Goal: Entertainment & Leisure: Consume media (video, audio)

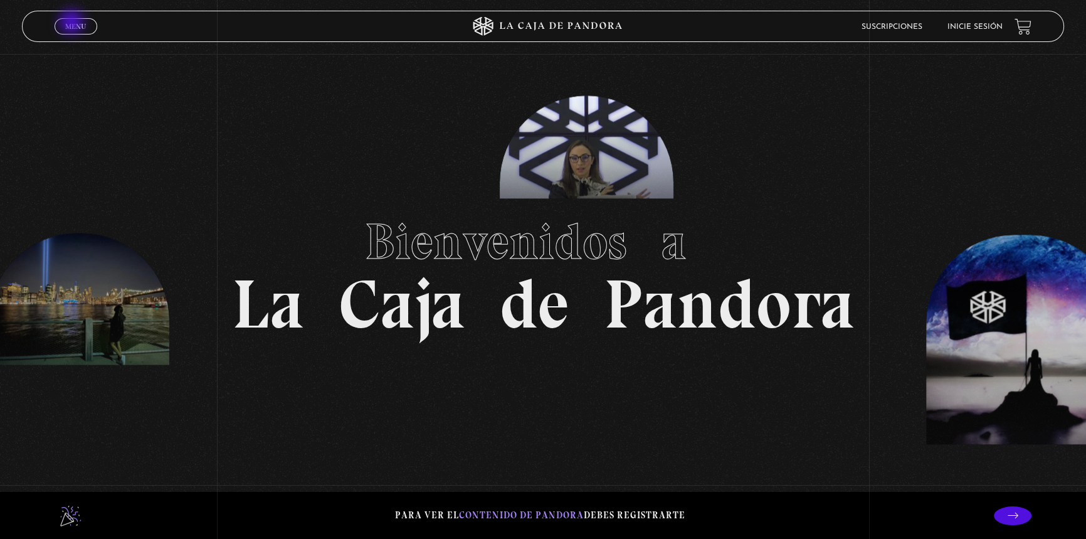
click at [73, 24] on span "Menu" at bounding box center [75, 27] width 21 height 8
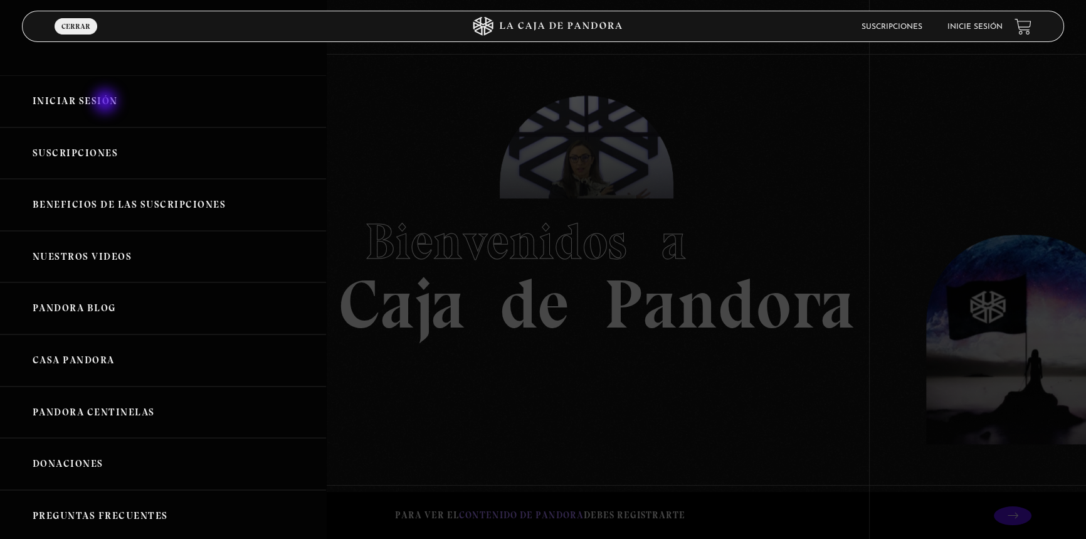
click at [107, 102] on link "Iniciar Sesión" at bounding box center [163, 101] width 326 height 52
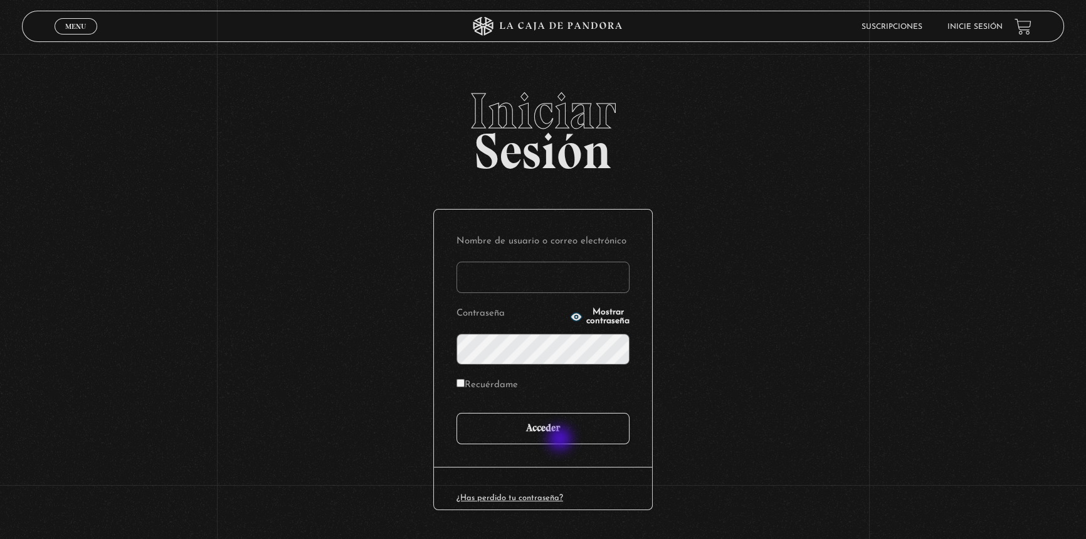
type input "Verito55"
click at [561, 440] on input "Acceder" at bounding box center [543, 428] width 173 height 31
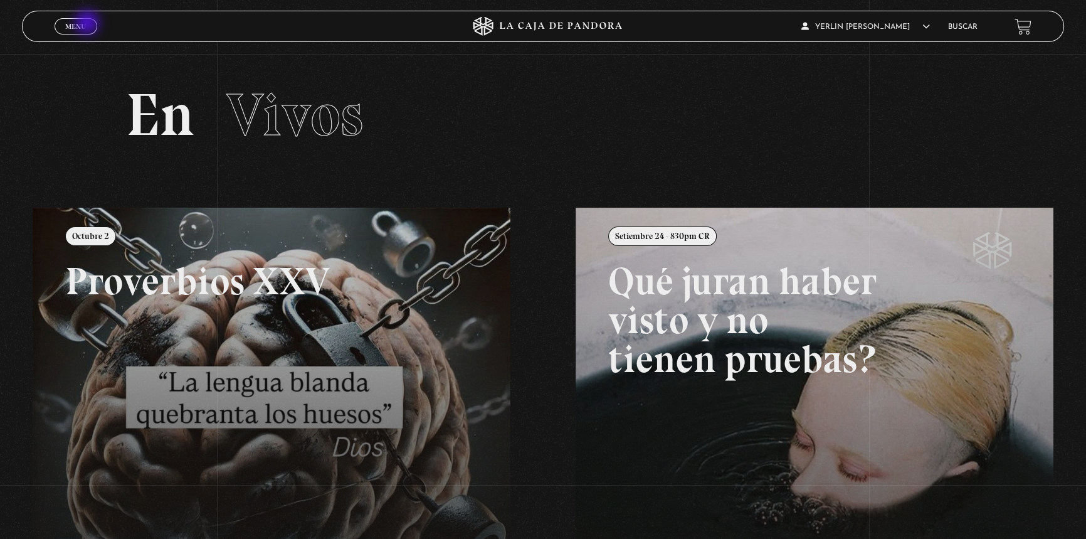
click at [87, 24] on link "Menu Cerrar" at bounding box center [76, 26] width 43 height 16
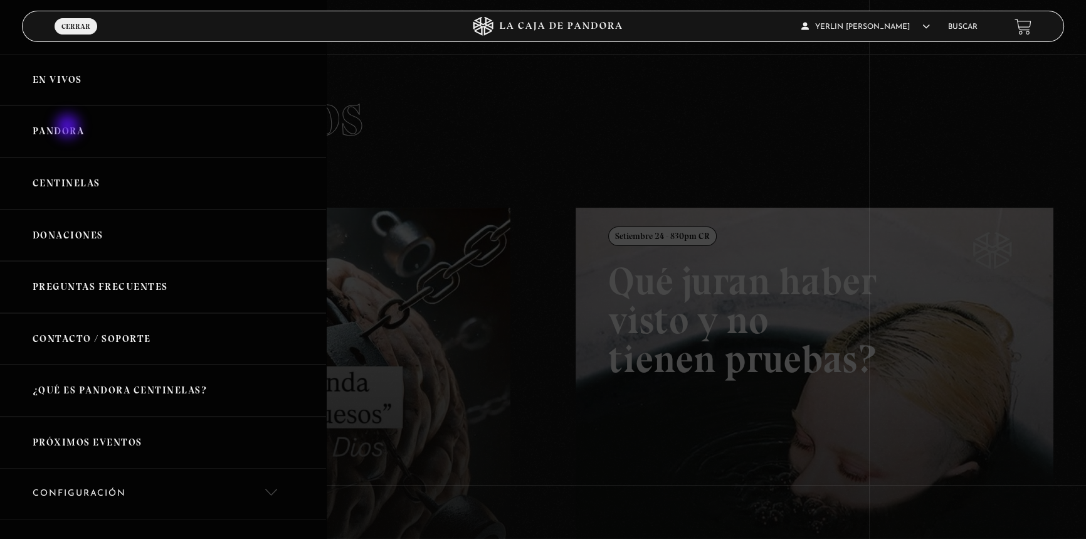
click at [68, 127] on link "Pandora" at bounding box center [163, 131] width 326 height 52
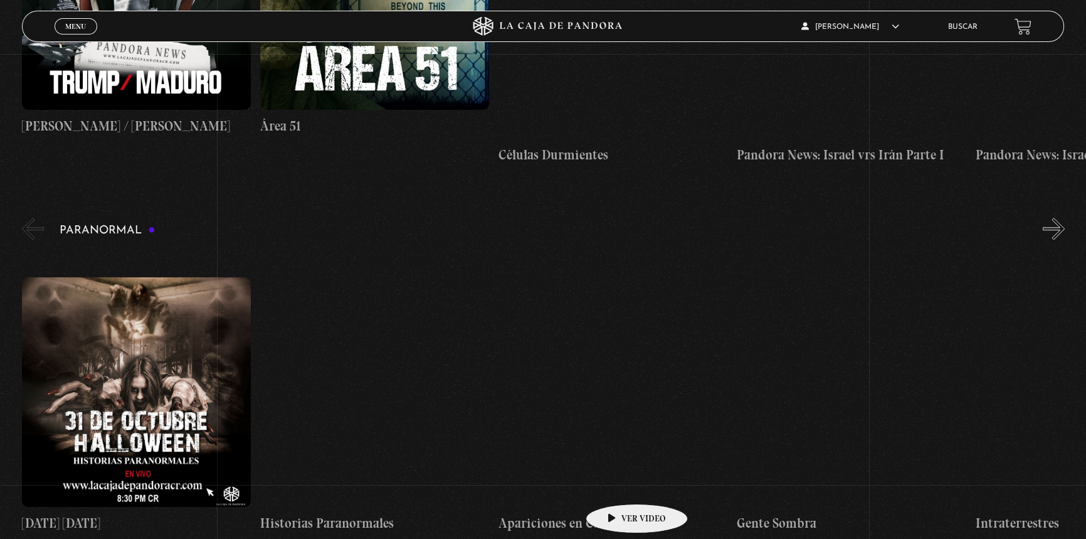
scroll to position [1197, 0]
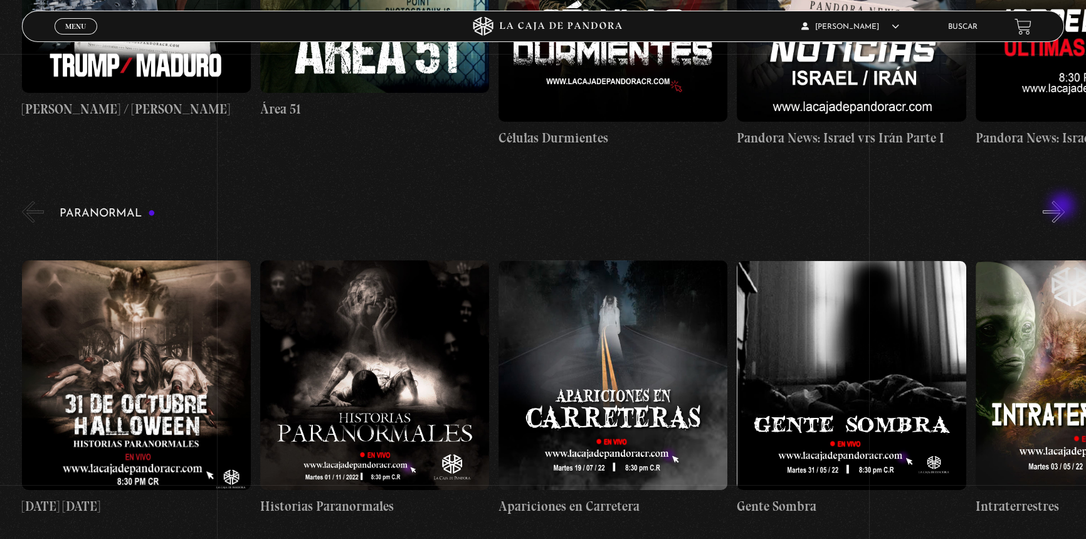
click at [1064, 207] on button "»" at bounding box center [1054, 212] width 22 height 22
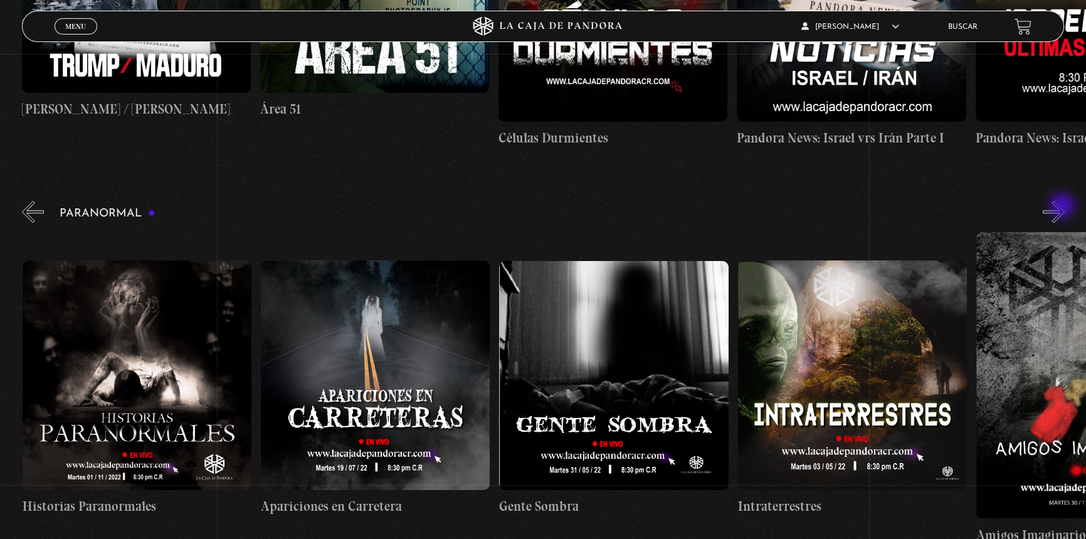
scroll to position [0, 238]
click at [1064, 207] on button "»" at bounding box center [1054, 212] width 22 height 22
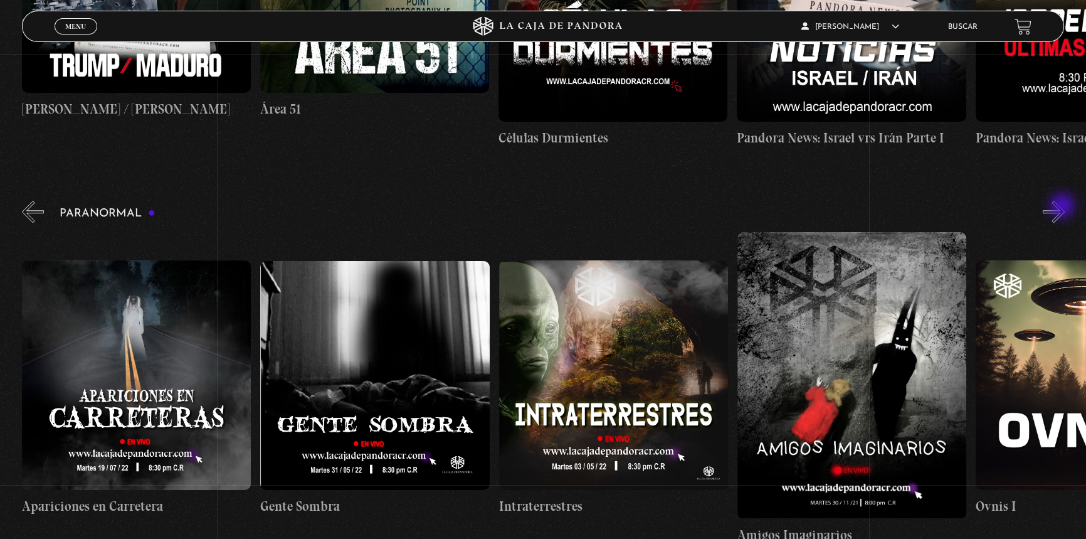
click at [1064, 207] on button "»" at bounding box center [1054, 212] width 22 height 22
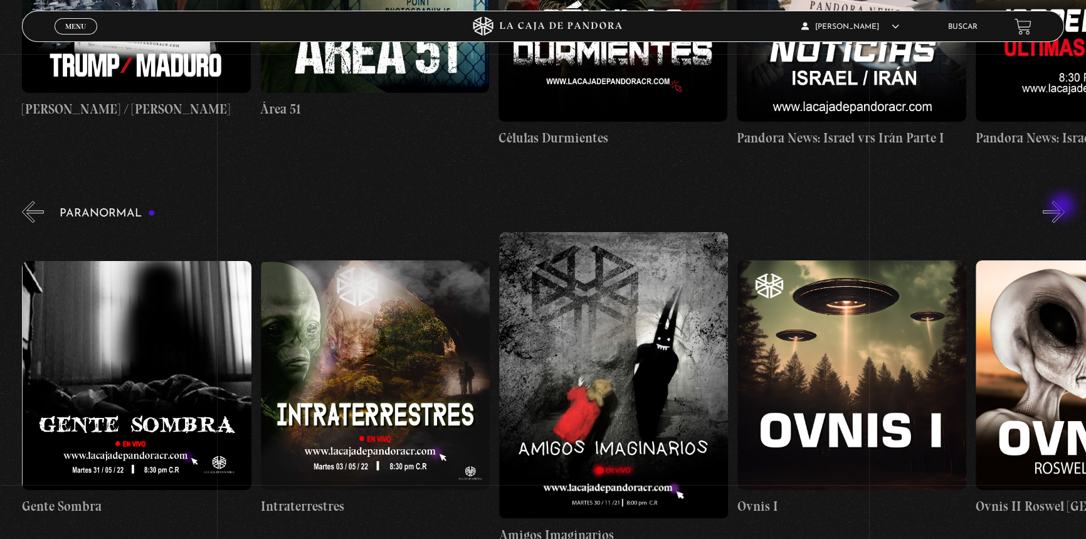
click at [1064, 207] on button "»" at bounding box center [1054, 212] width 22 height 22
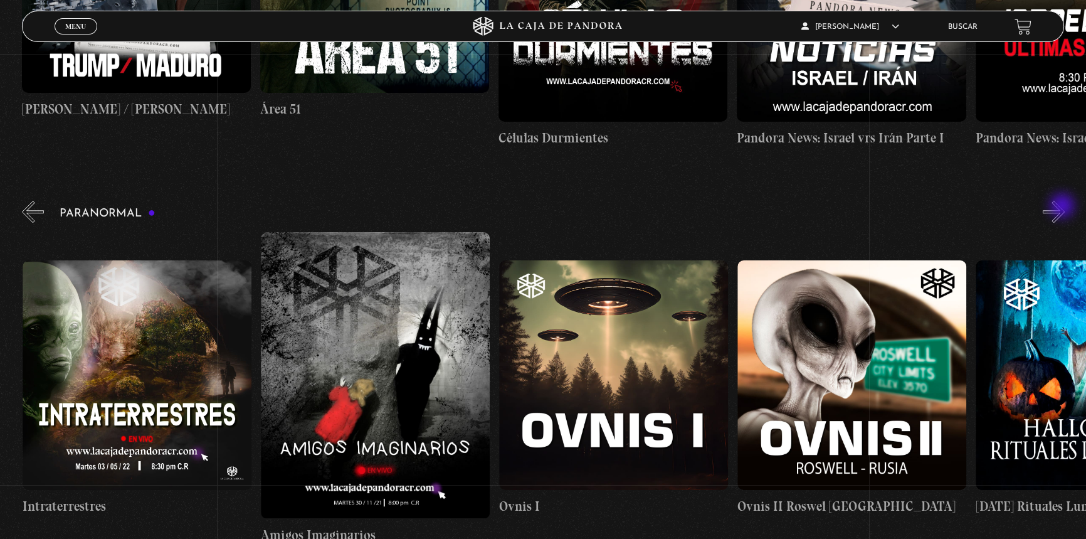
click at [1064, 207] on button "»" at bounding box center [1054, 212] width 22 height 22
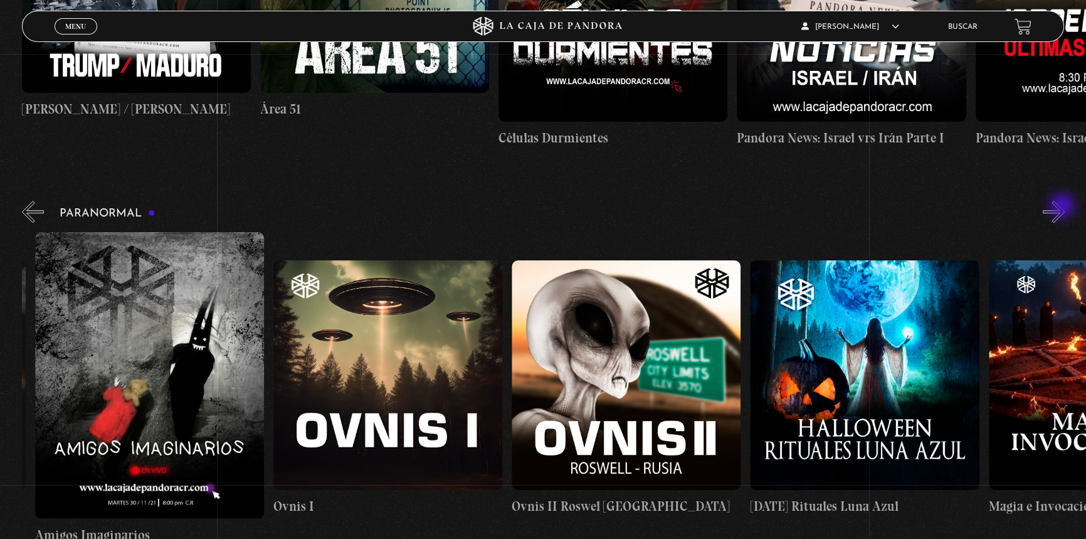
click at [1064, 207] on button "»" at bounding box center [1054, 212] width 22 height 22
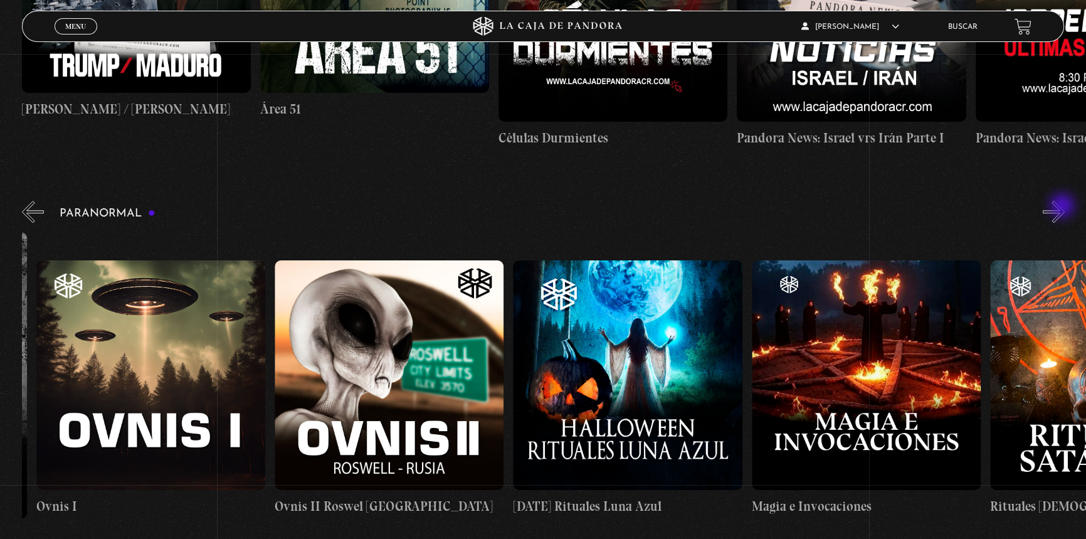
click at [1064, 207] on button "»" at bounding box center [1054, 212] width 22 height 22
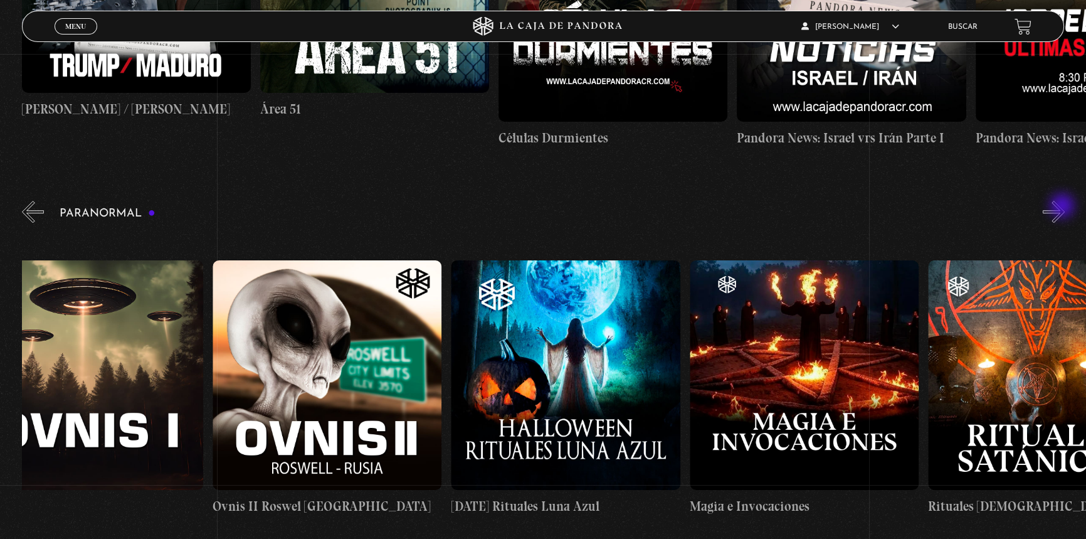
scroll to position [0, 1550]
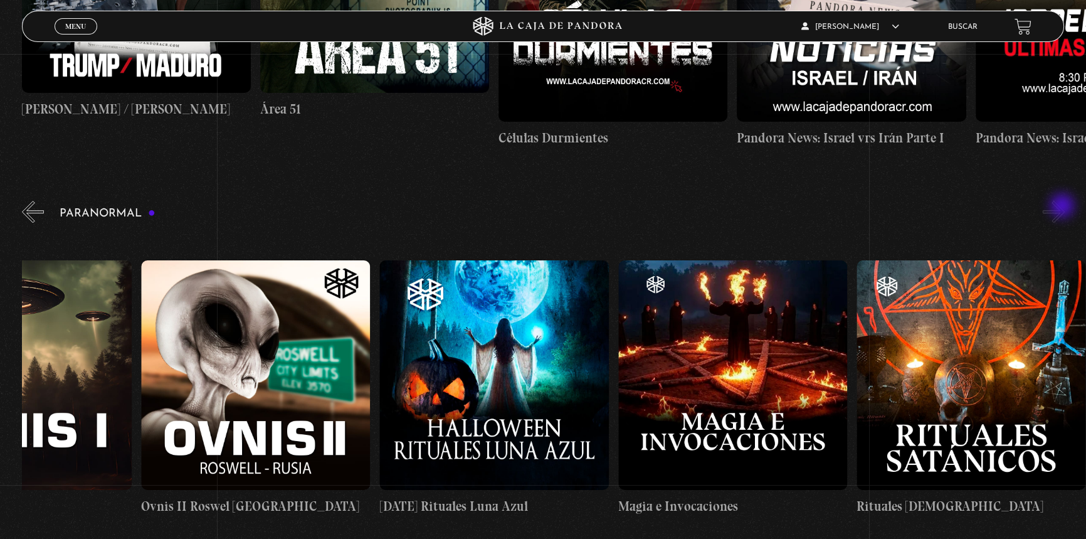
click at [1064, 207] on button "»" at bounding box center [1054, 212] width 22 height 22
click at [31, 201] on button "«" at bounding box center [33, 212] width 22 height 22
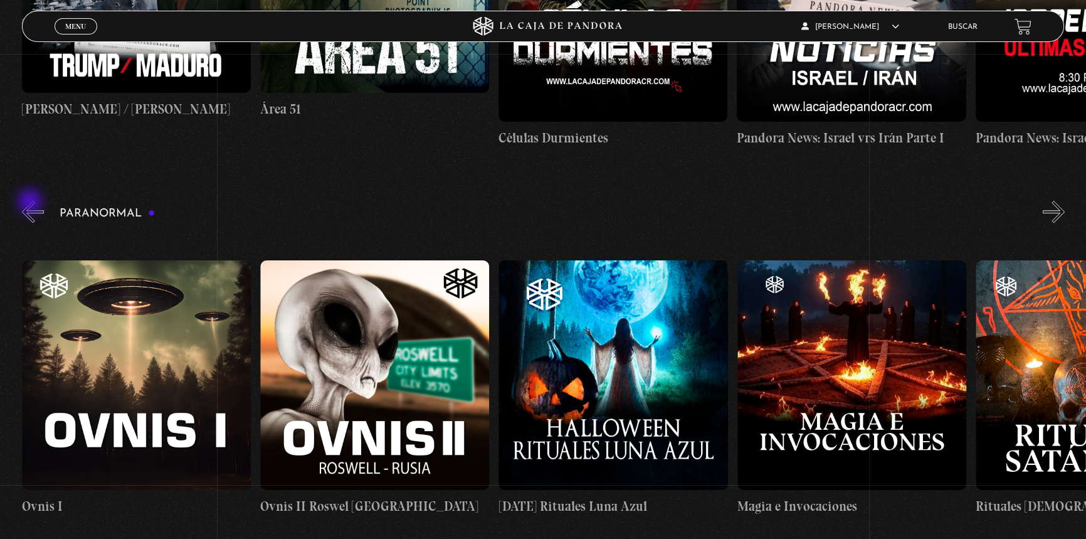
click at [31, 203] on button "«" at bounding box center [33, 212] width 22 height 22
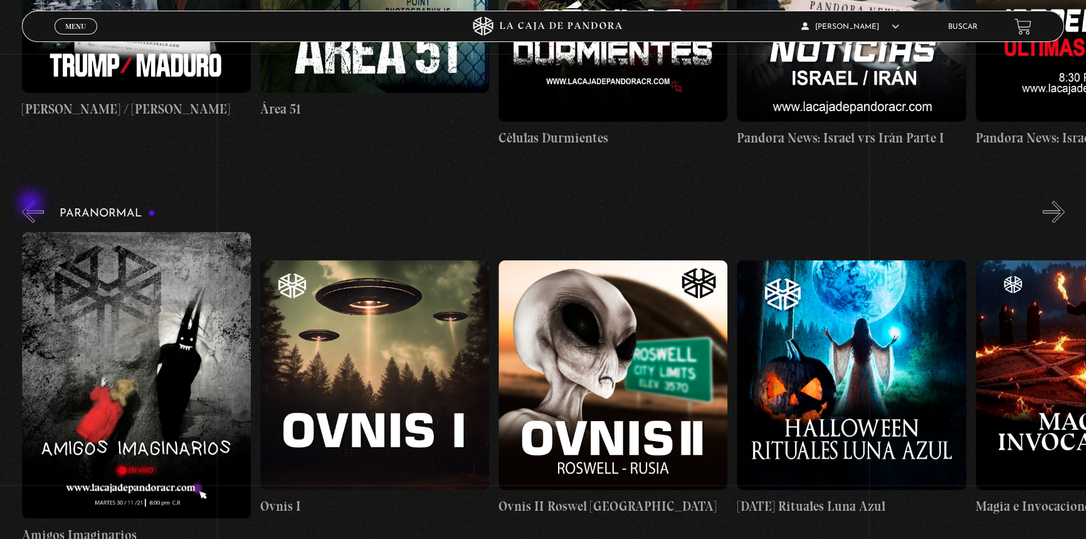
click at [32, 204] on button "«" at bounding box center [33, 212] width 22 height 22
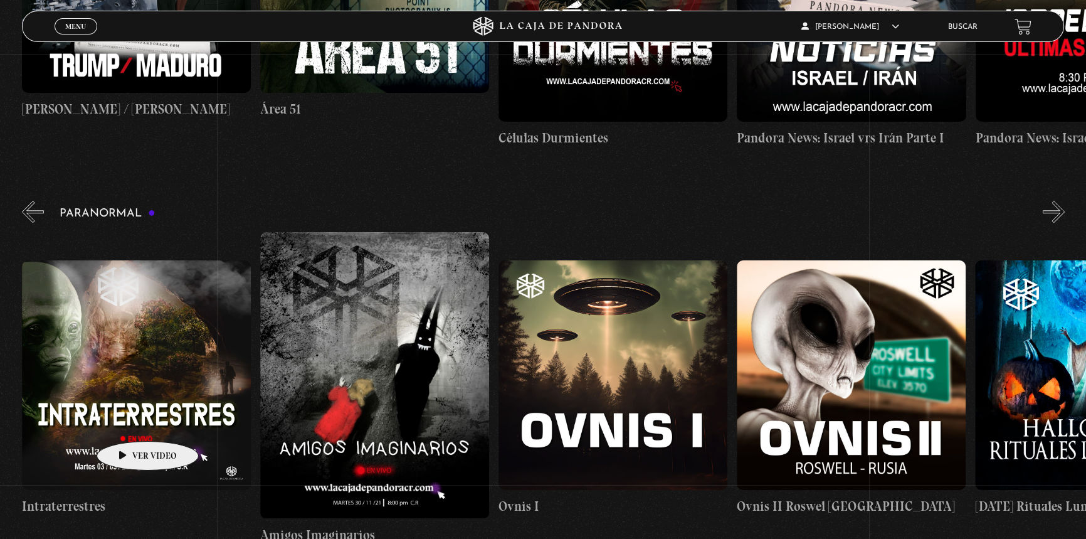
scroll to position [0, 953]
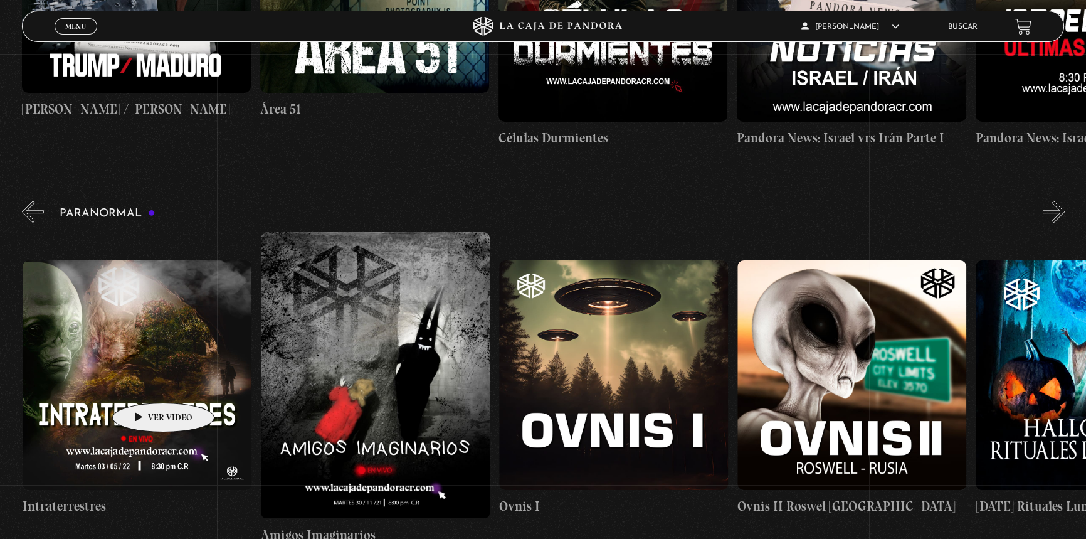
click at [144, 384] on figure at bounding box center [137, 374] width 229 height 229
